Goal: Navigation & Orientation: Find specific page/section

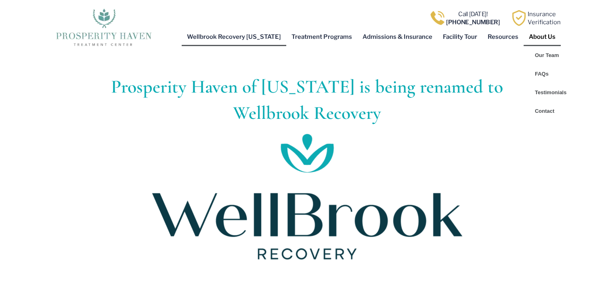
click at [534, 32] on link "About Us" at bounding box center [542, 36] width 37 height 19
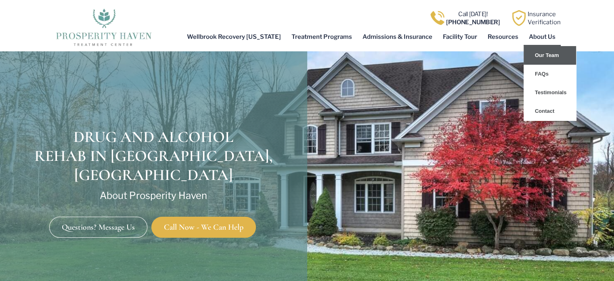
click at [541, 53] on link "Our Team" at bounding box center [550, 55] width 52 height 19
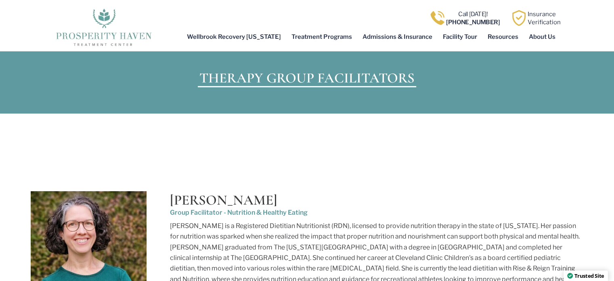
scroll to position [2463, 0]
